Goal: Information Seeking & Learning: Compare options

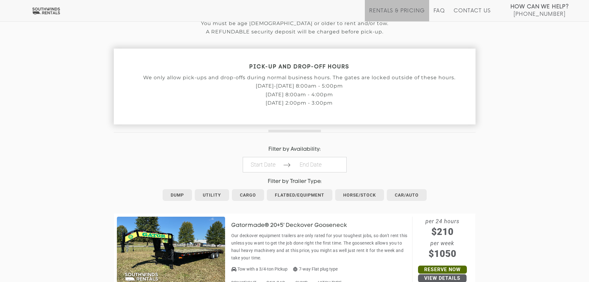
scroll to position [186, 0]
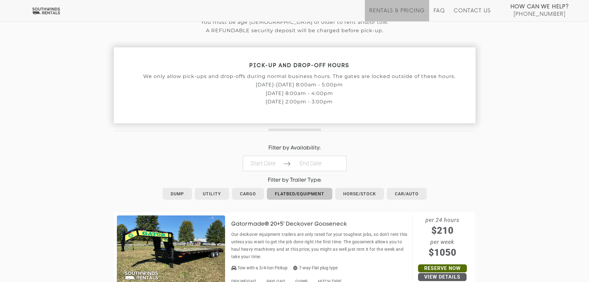
click at [300, 192] on link "Flatbed/Equipment" at bounding box center [300, 194] width 66 height 12
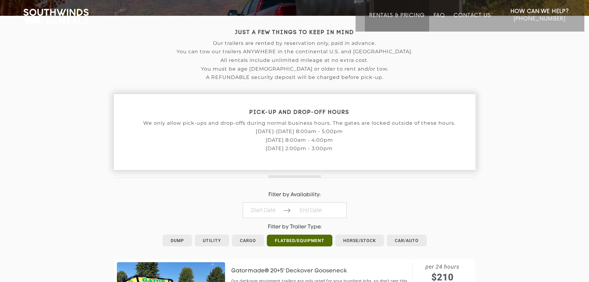
scroll to position [155, 0]
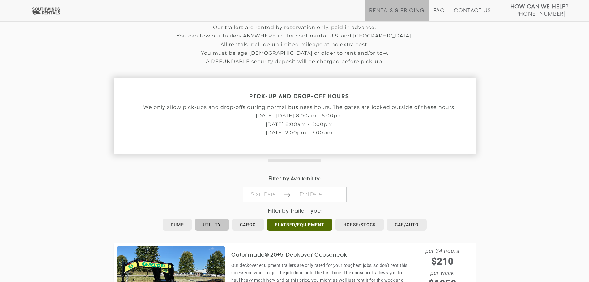
click at [210, 222] on link "Utility" at bounding box center [212, 225] width 34 height 12
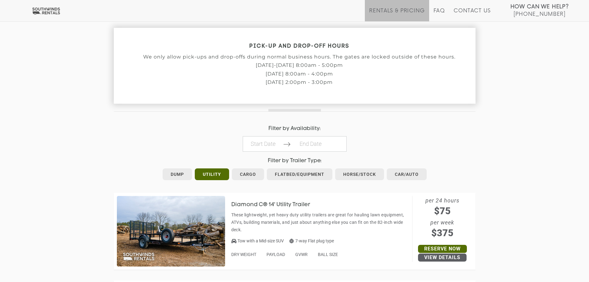
scroll to position [155, 0]
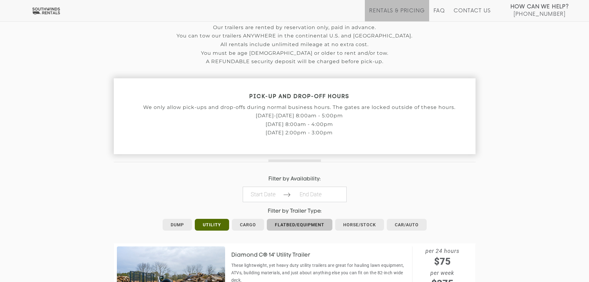
click at [301, 222] on link "Flatbed/Equipment" at bounding box center [300, 225] width 66 height 12
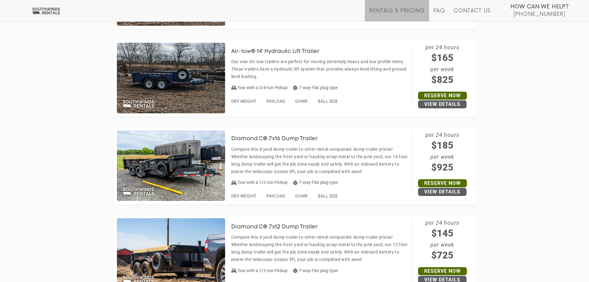
scroll to position [2327, 0]
